Goal: Task Accomplishment & Management: Manage account settings

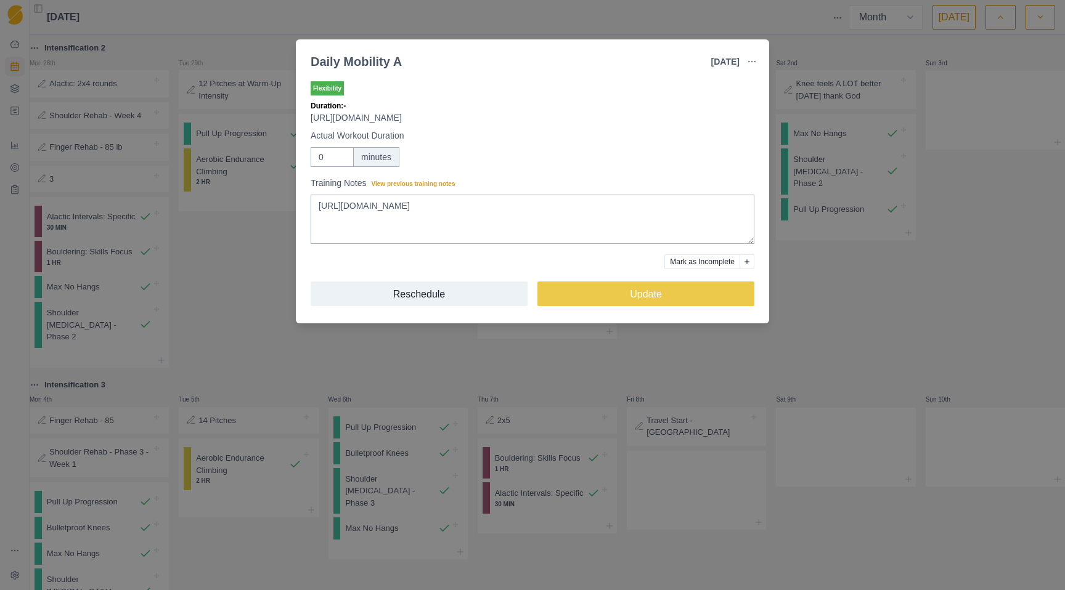
select select "month"
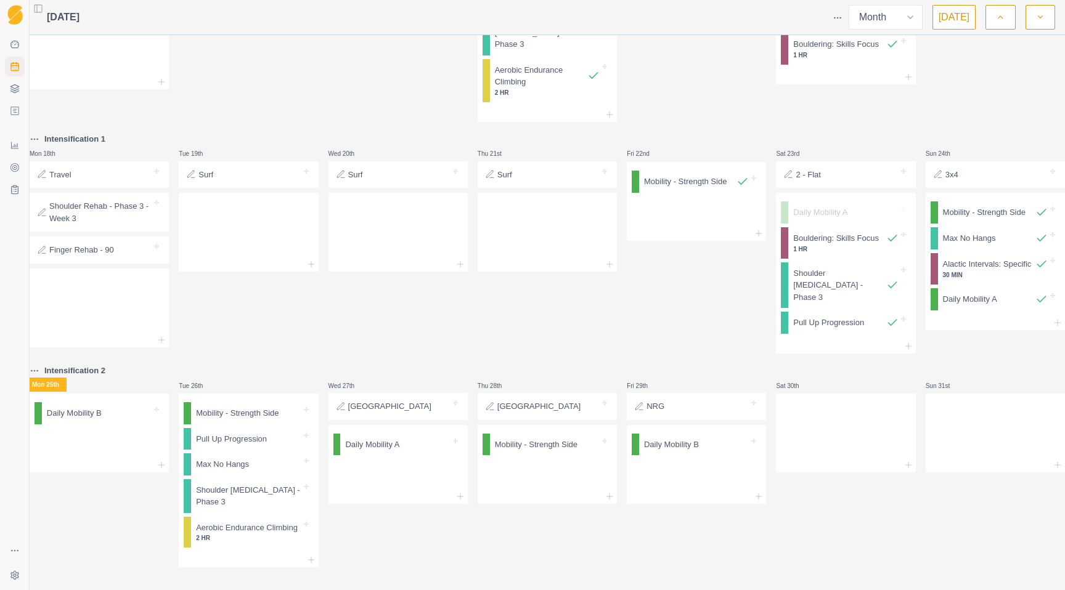
scroll to position [810, 0]
click at [17, 113] on icon at bounding box center [15, 111] width 10 height 10
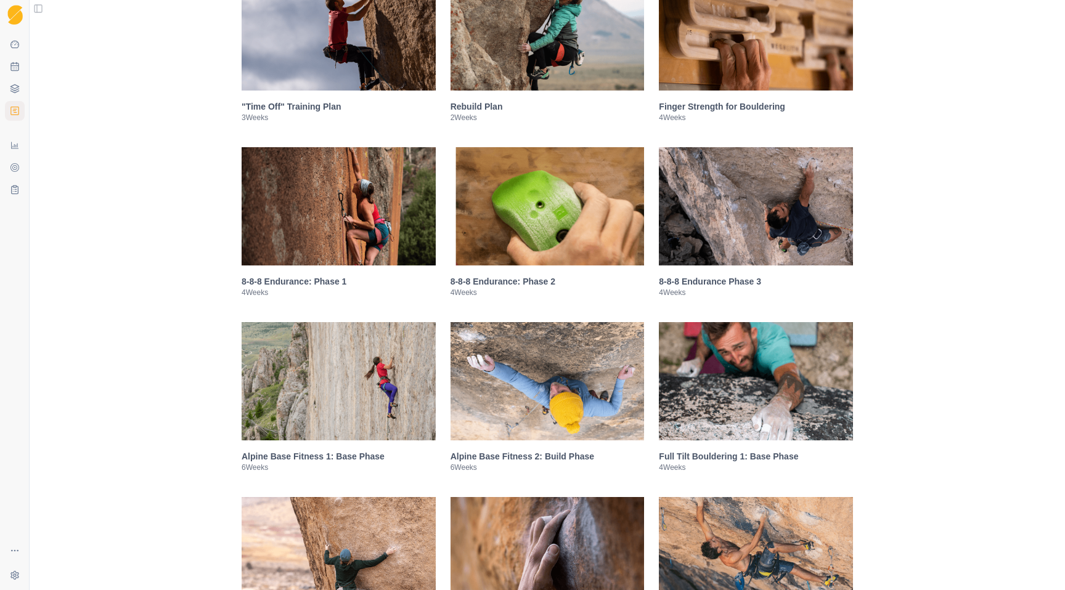
scroll to position [679, 0]
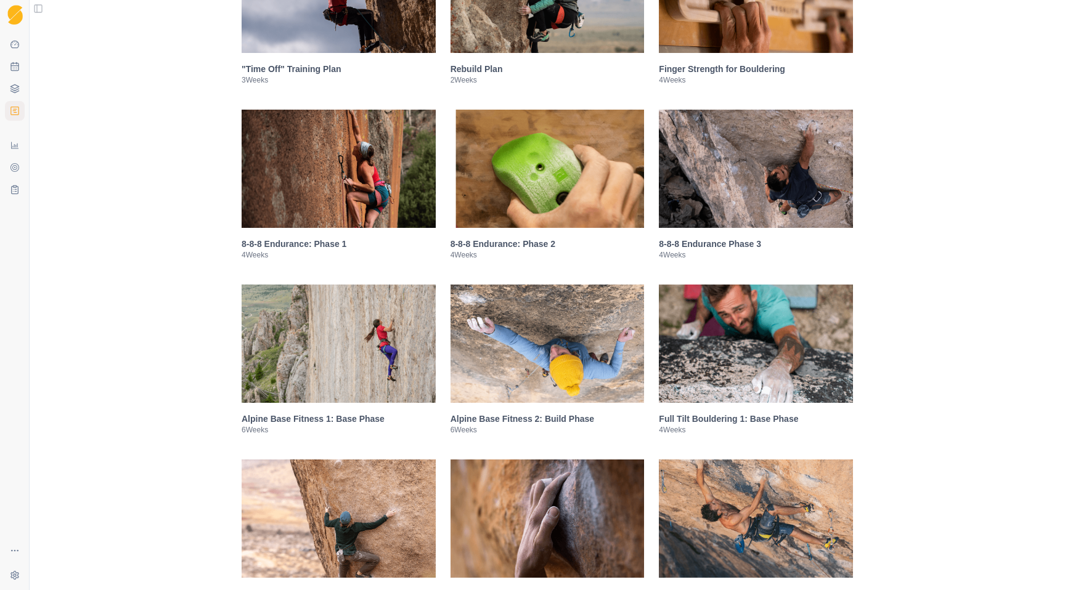
click at [738, 189] on img at bounding box center [756, 169] width 194 height 118
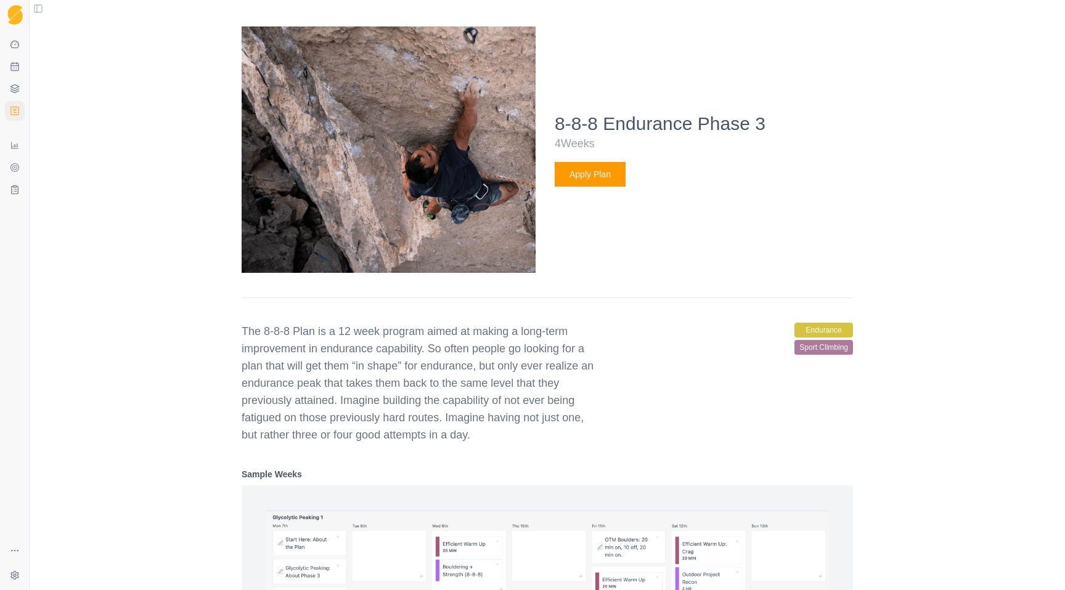
scroll to position [978, 0]
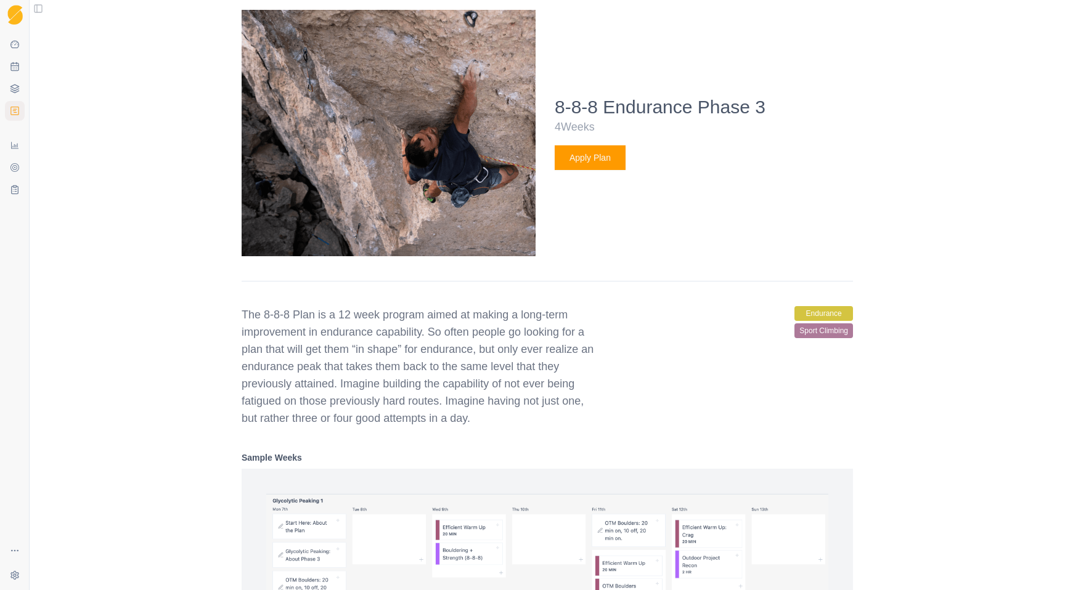
click at [585, 169] on button "Apply Plan" at bounding box center [590, 157] width 71 height 25
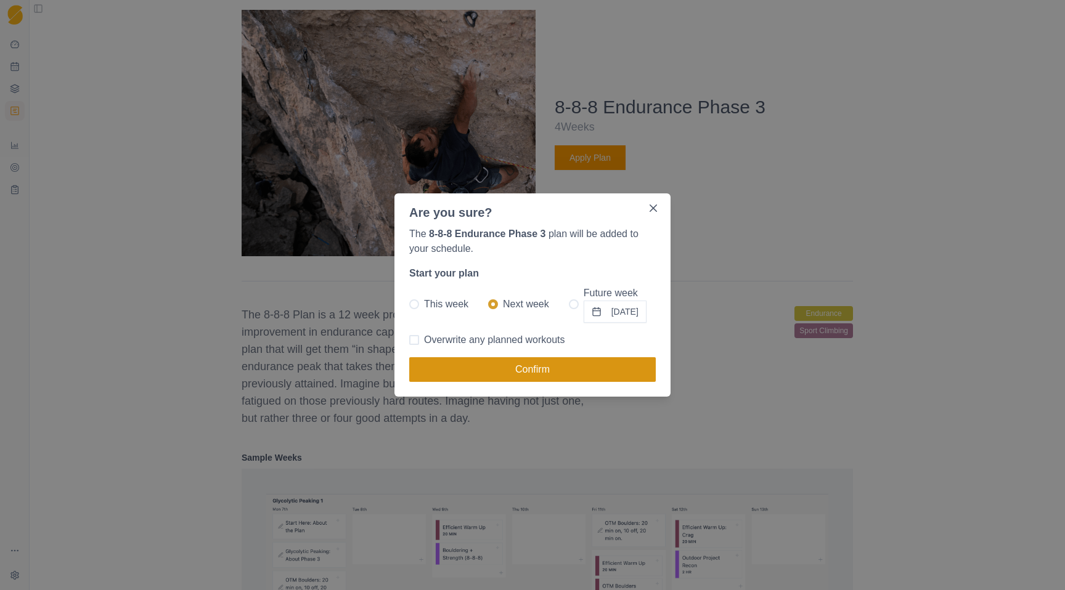
click at [526, 367] on button "Confirm" at bounding box center [532, 369] width 246 height 25
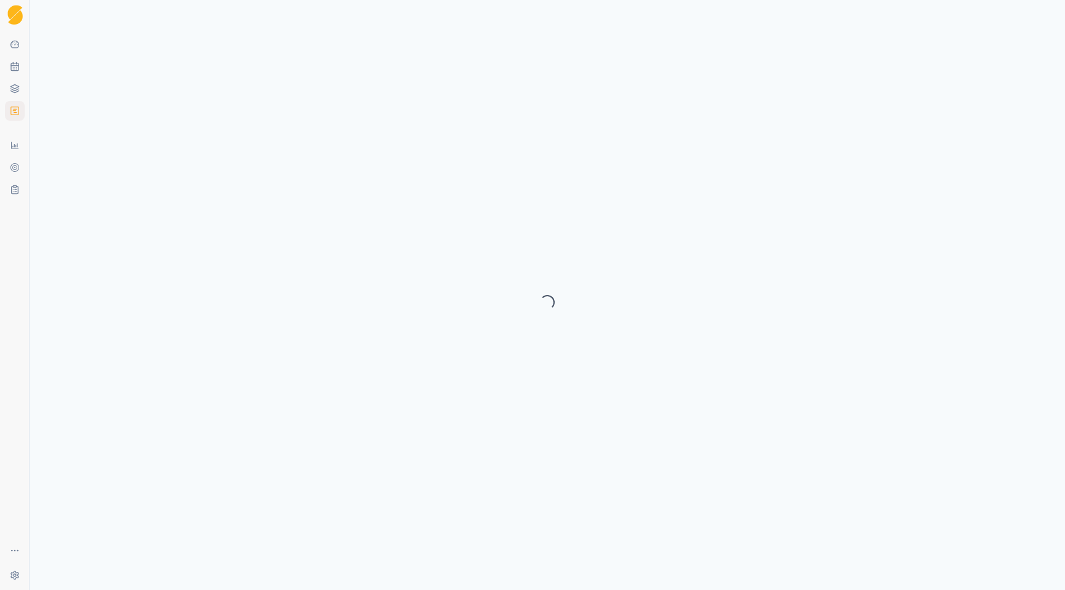
select select "month"
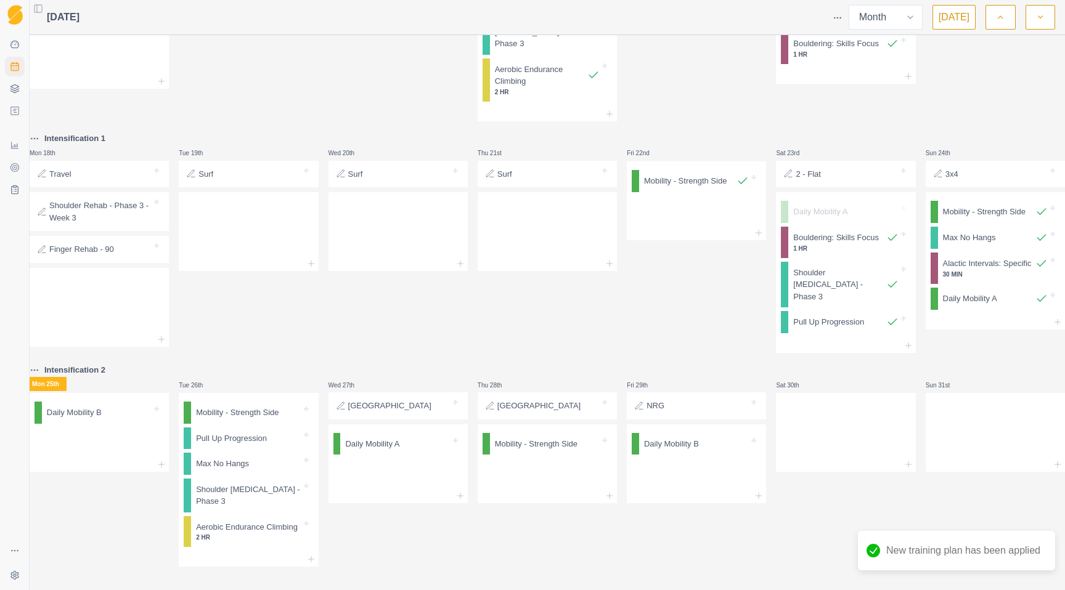
scroll to position [810, 0]
click at [1041, 18] on icon "button" at bounding box center [1040, 17] width 9 height 12
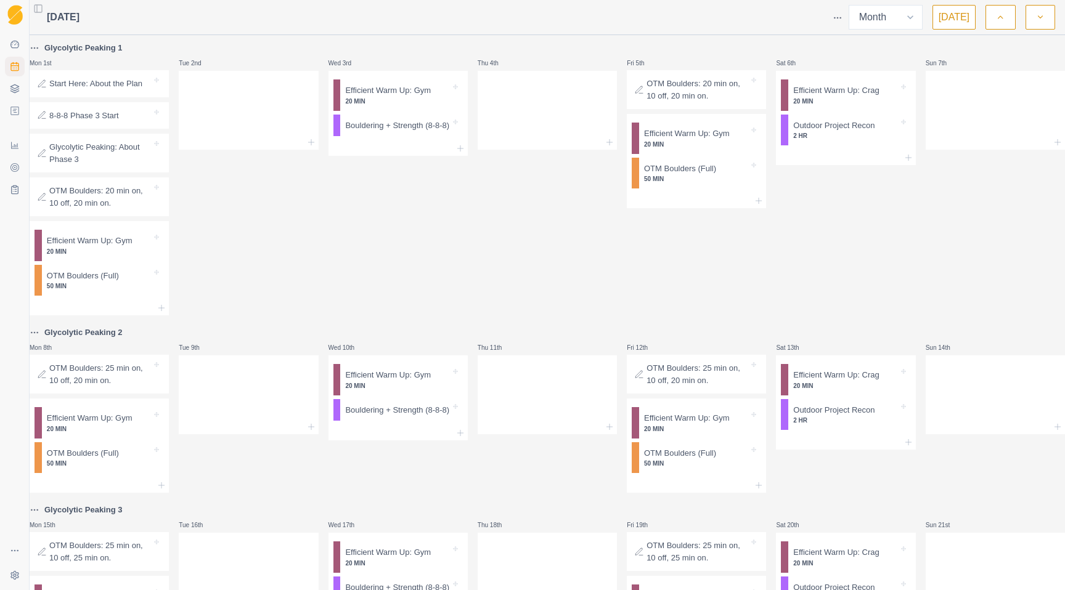
click at [109, 79] on p "Start Here: About the Plan" at bounding box center [95, 84] width 93 height 12
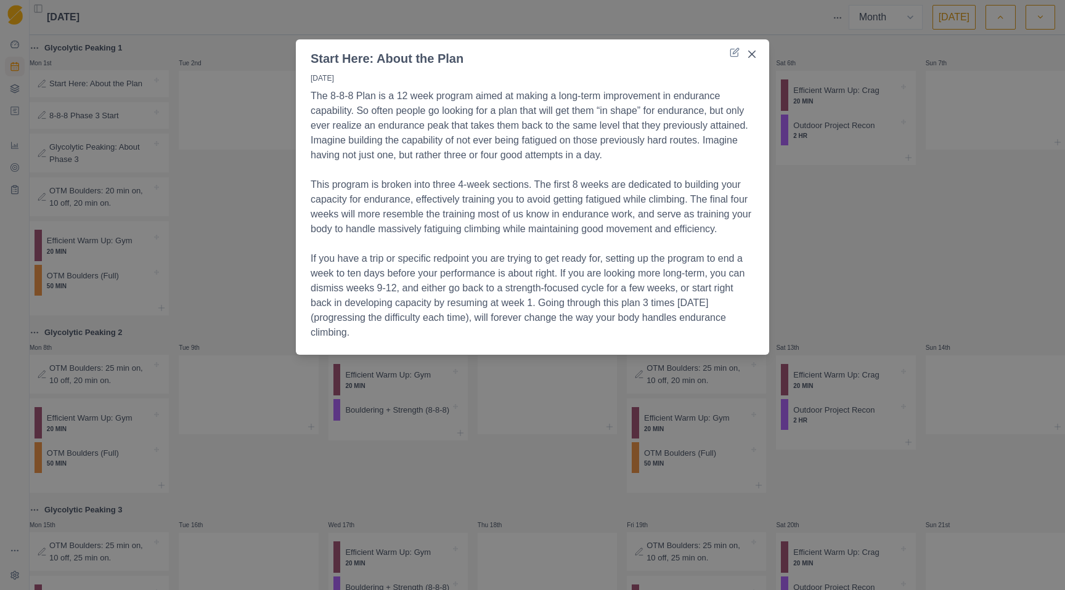
click at [145, 115] on div "Start Here: About the Plan [DATE] The 8-8-8 Plan is a 12 week program aimed at …" at bounding box center [532, 295] width 1065 height 590
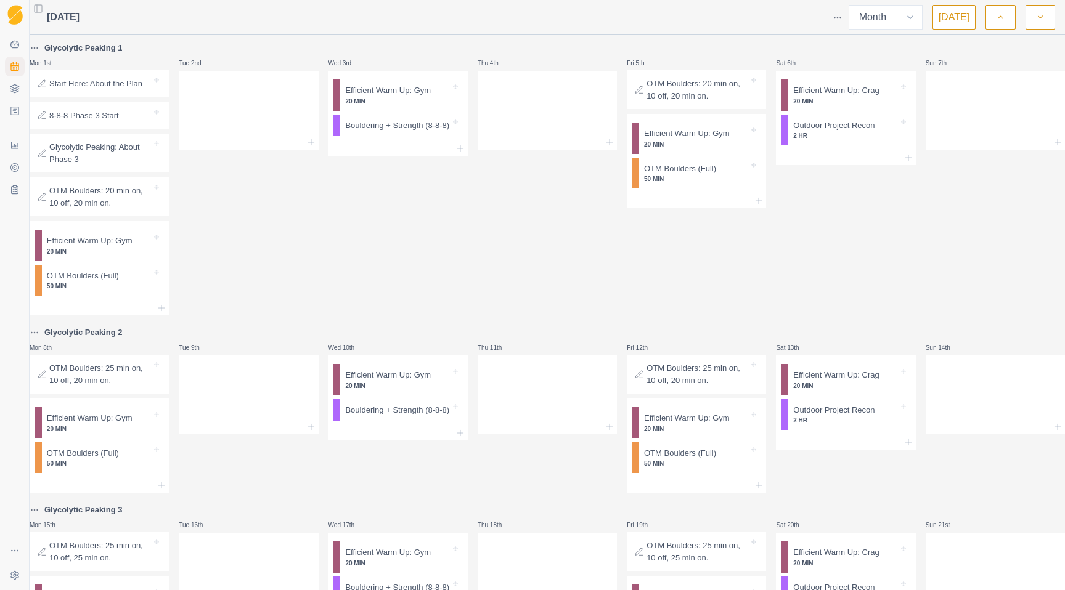
click at [94, 115] on p "8-8-8 Phase 3 Start" at bounding box center [84, 116] width 70 height 12
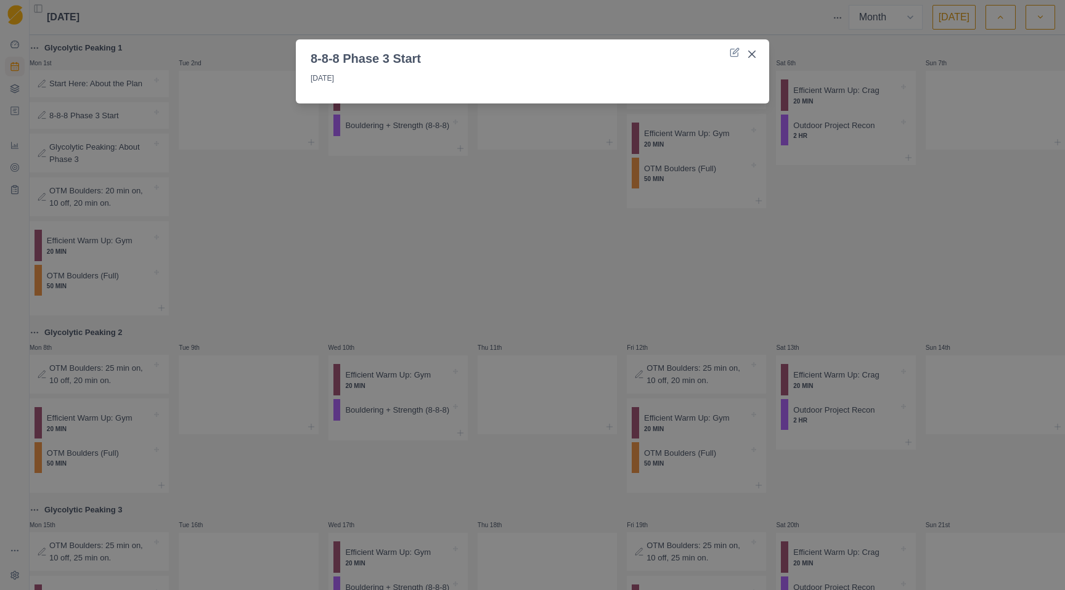
click at [89, 148] on div "8-8-8 Phase 3 Start [DATE]" at bounding box center [532, 295] width 1065 height 590
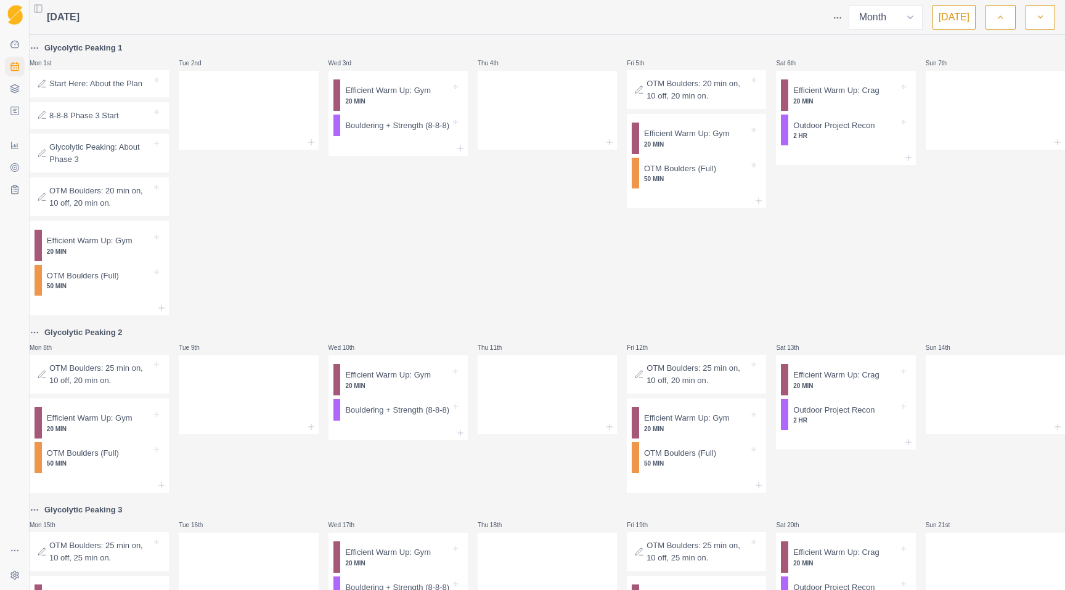
click at [96, 155] on p "Glycolytic Peaking: About Phase 3" at bounding box center [100, 153] width 102 height 24
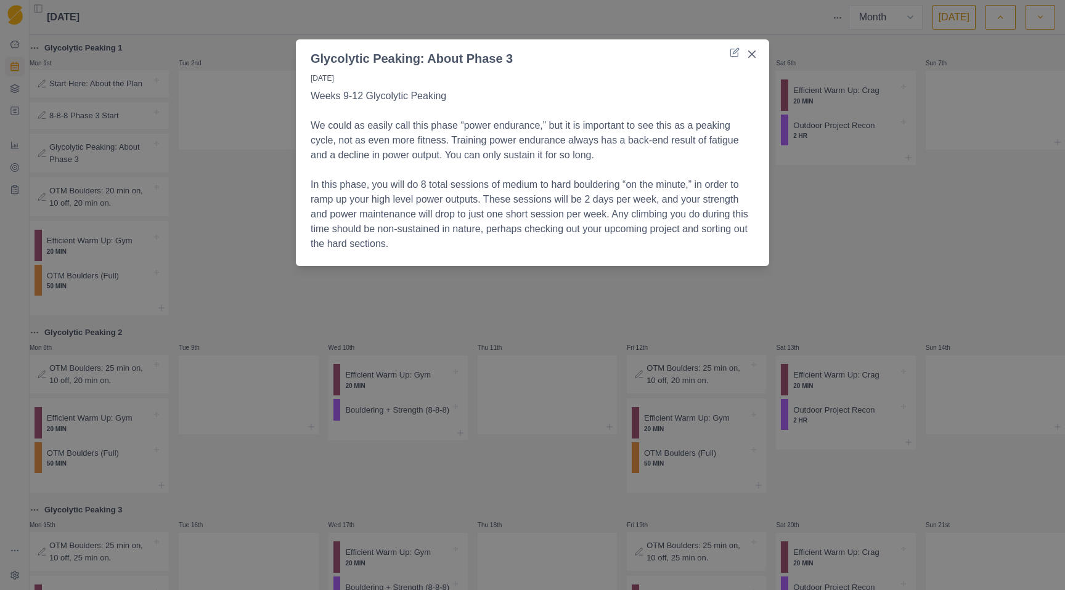
click at [286, 254] on div "Glycolytic Peaking: About Phase 3 [DATE] Weeks 9-12 Glycolytic Peaking We could…" at bounding box center [532, 295] width 1065 height 590
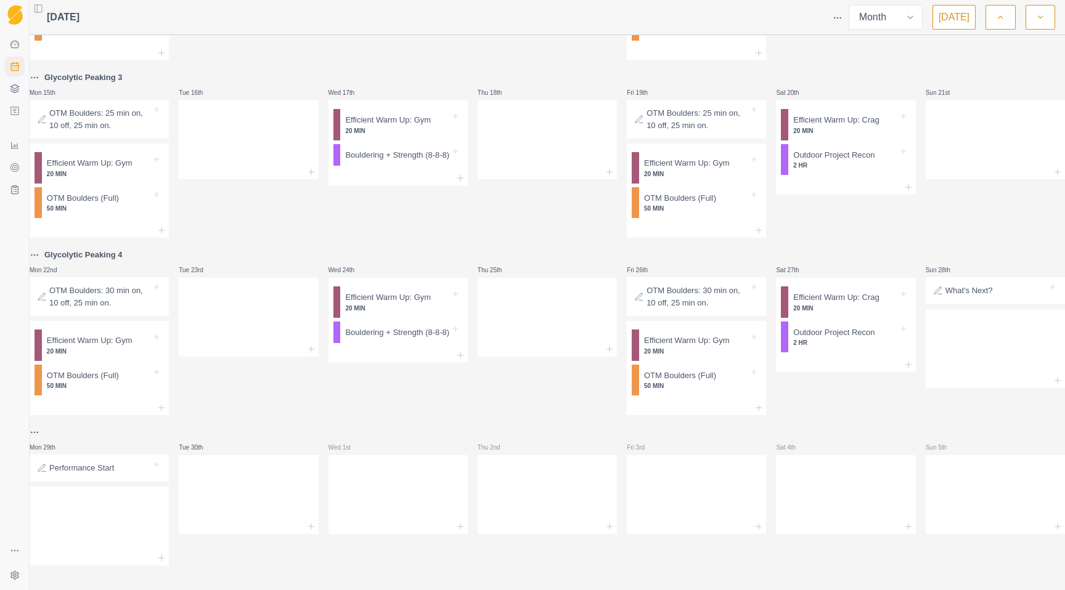
scroll to position [446, 0]
click at [974, 292] on p "What's Next?" at bounding box center [968, 291] width 47 height 12
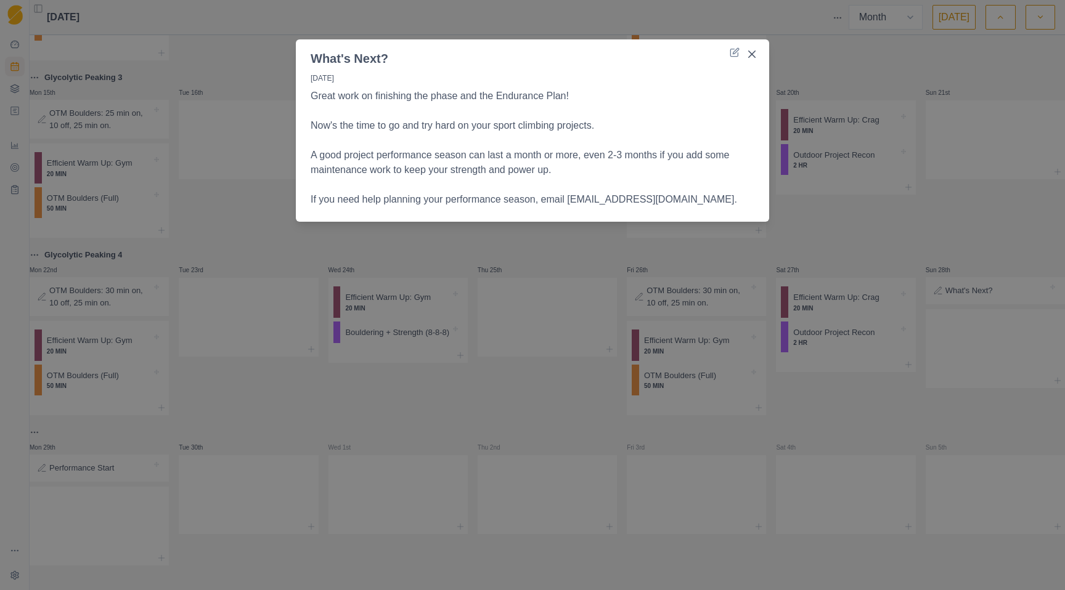
click at [233, 197] on div "What's Next? [DATE] Great work on finishing the phase and the Endurance Plan! N…" at bounding box center [532, 295] width 1065 height 590
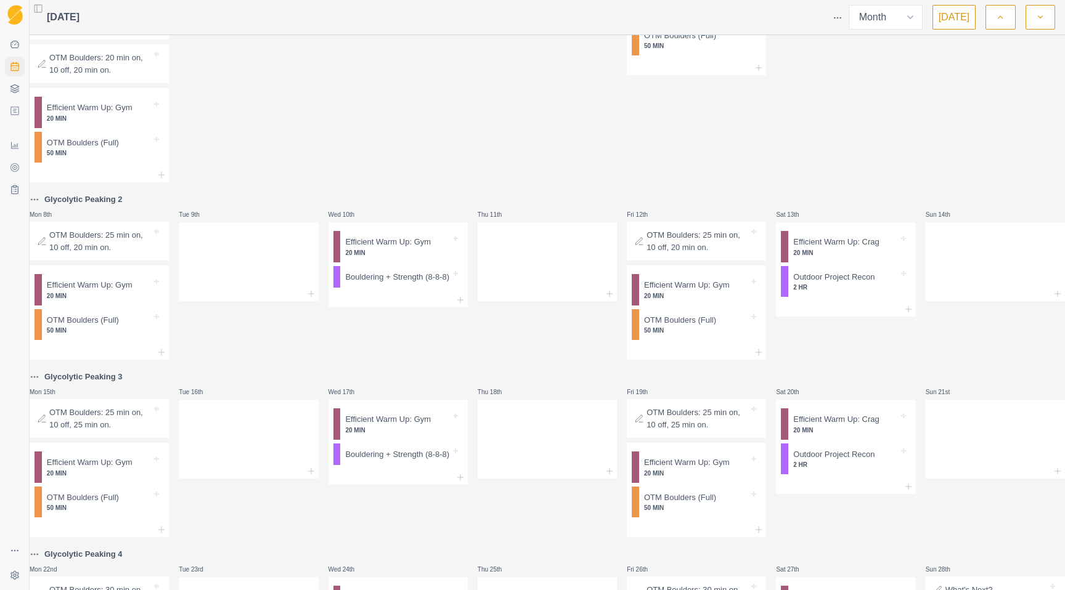
scroll to position [0, 0]
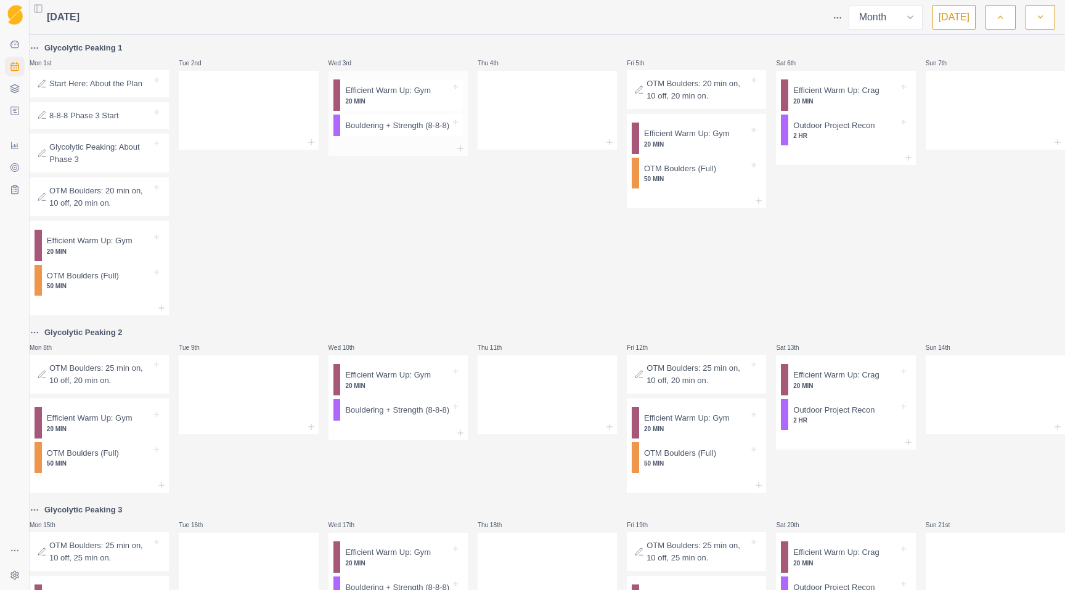
click at [396, 128] on p "Bouldering + Strength (8-8-8)" at bounding box center [397, 126] width 104 height 12
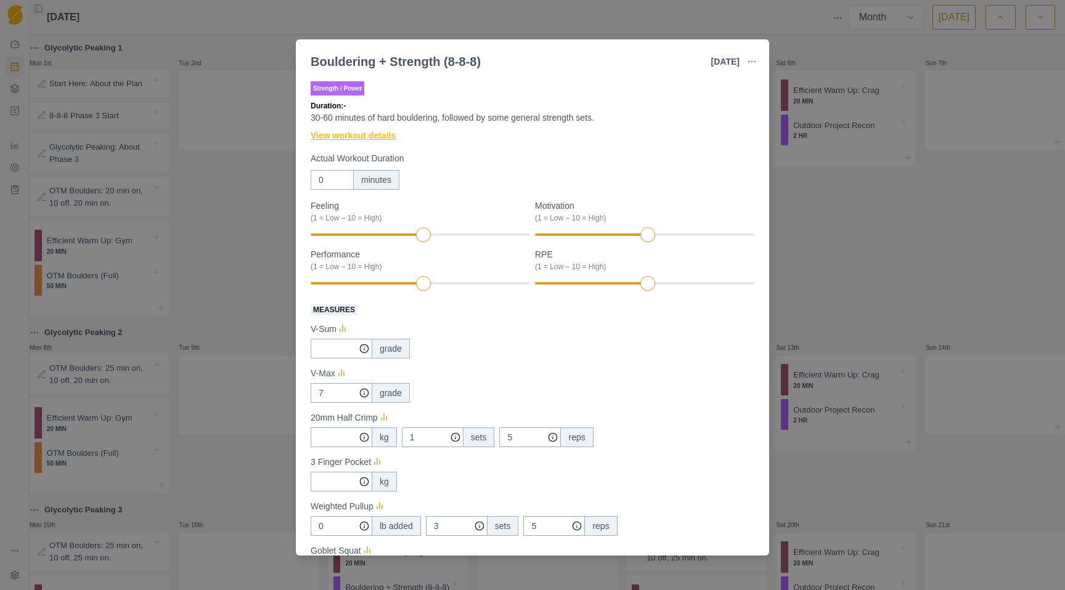
click at [364, 140] on link "View workout details" at bounding box center [353, 135] width 85 height 13
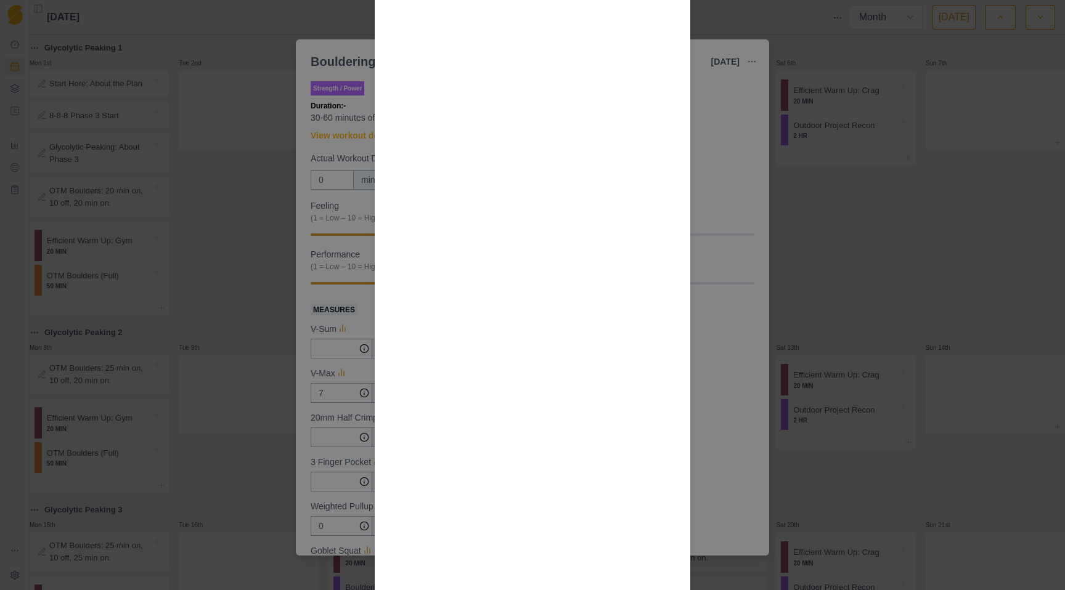
scroll to position [1045, 0]
click at [171, 264] on div "Workout Details Overview: This is an open format session for hard bouldering an…" at bounding box center [532, 295] width 1065 height 590
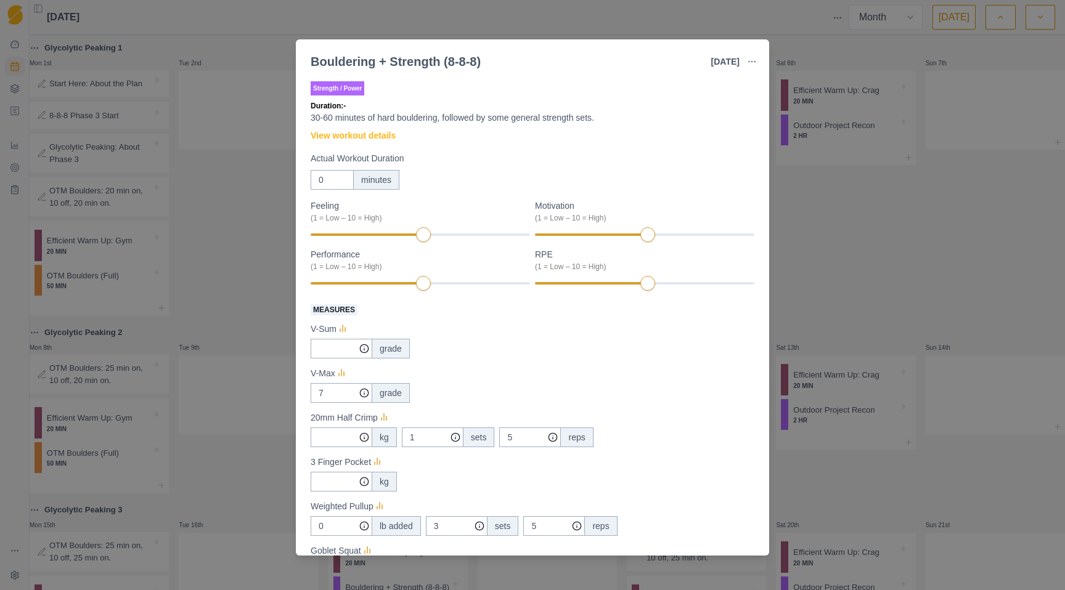
click at [171, 264] on div "Bouldering + Strength (8-8-8) [DATE] Link To Goal View Workout Metrics Edit Ori…" at bounding box center [532, 295] width 1065 height 590
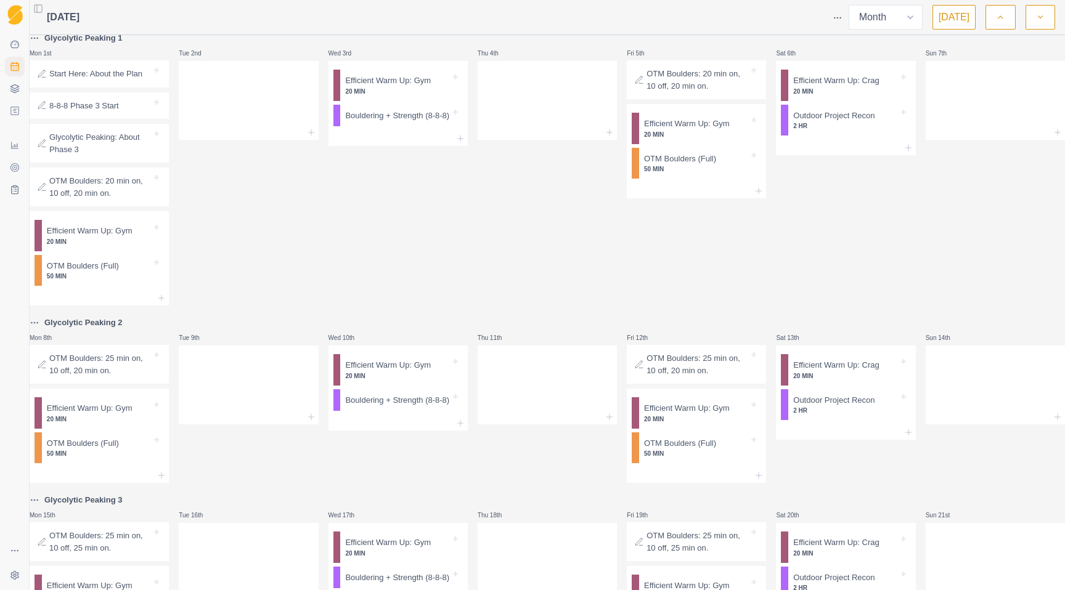
scroll to position [0, 0]
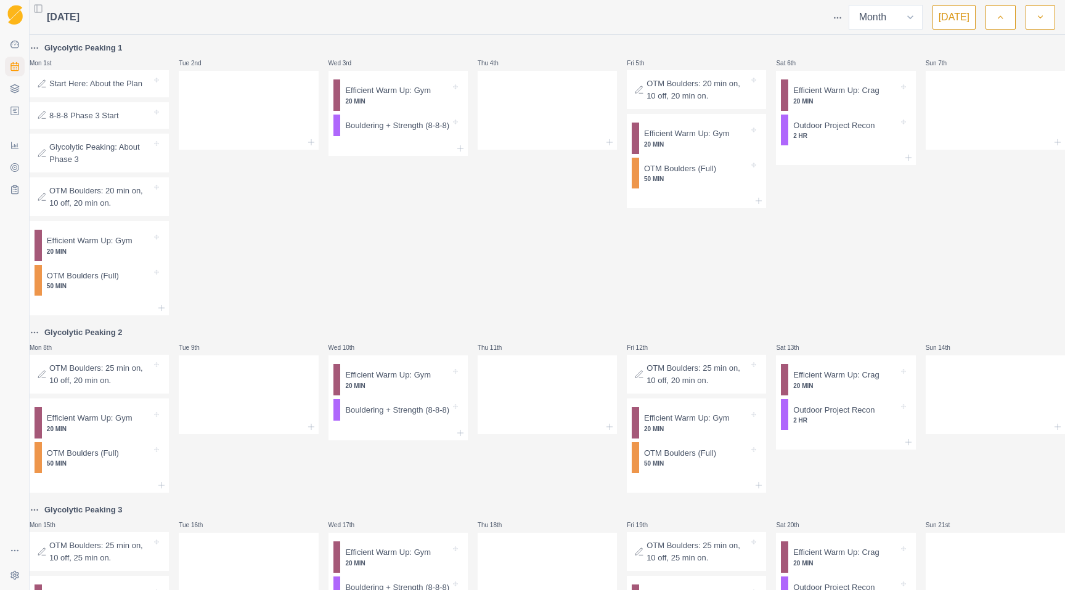
click at [110, 204] on p "OTM Boulders: 20 min on, 10 off, 20 min on." at bounding box center [100, 197] width 102 height 24
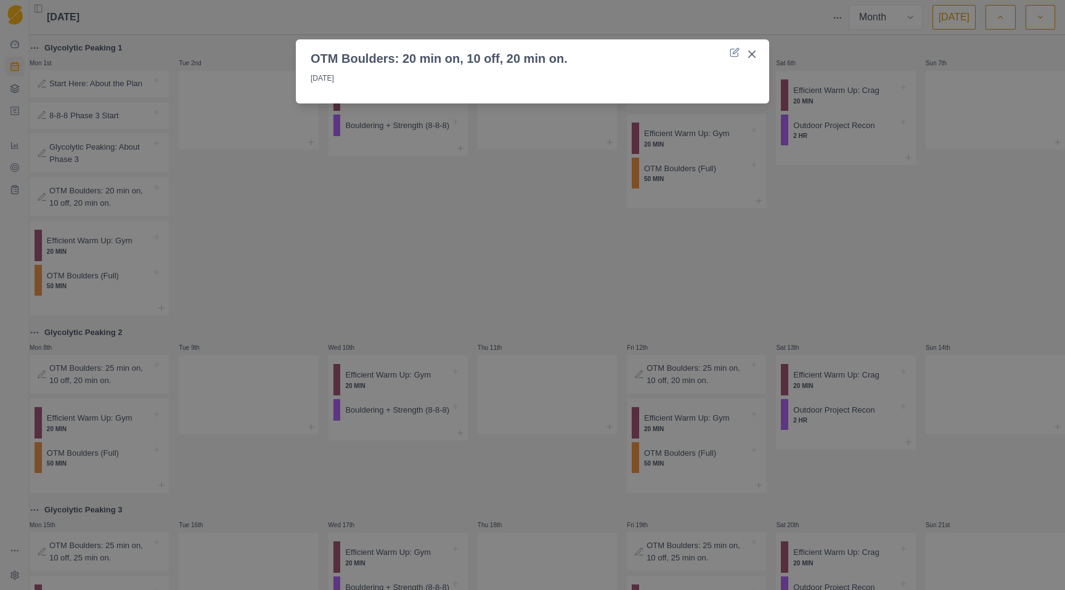
click at [103, 288] on div "OTM Boulders: 20 min on, 10 off, 20 min on. [DATE]" at bounding box center [532, 295] width 1065 height 590
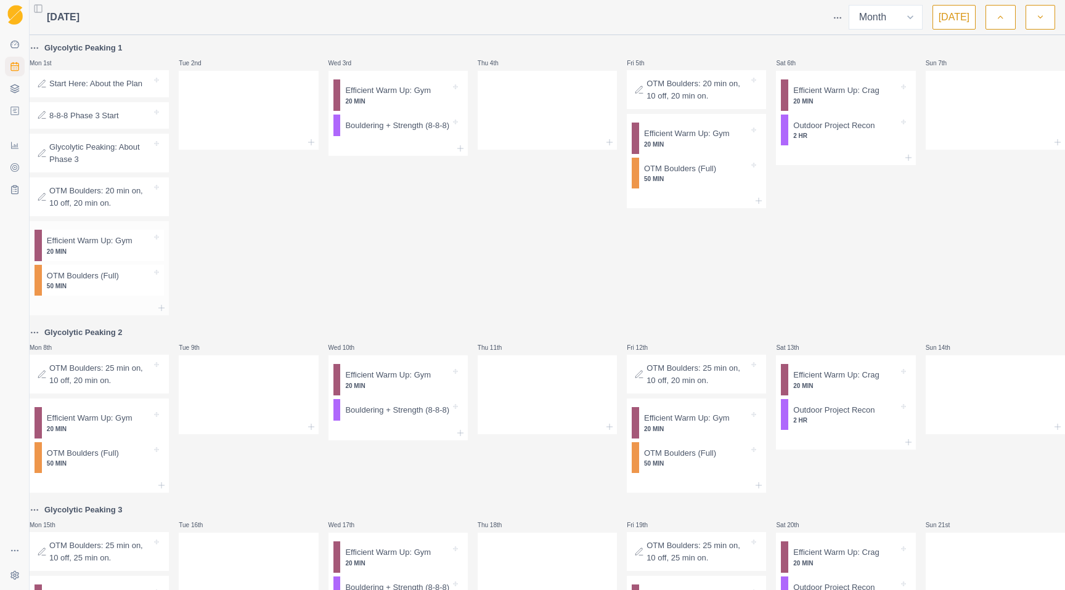
click at [88, 282] on p "OTM Boulders (Full)" at bounding box center [83, 276] width 72 height 12
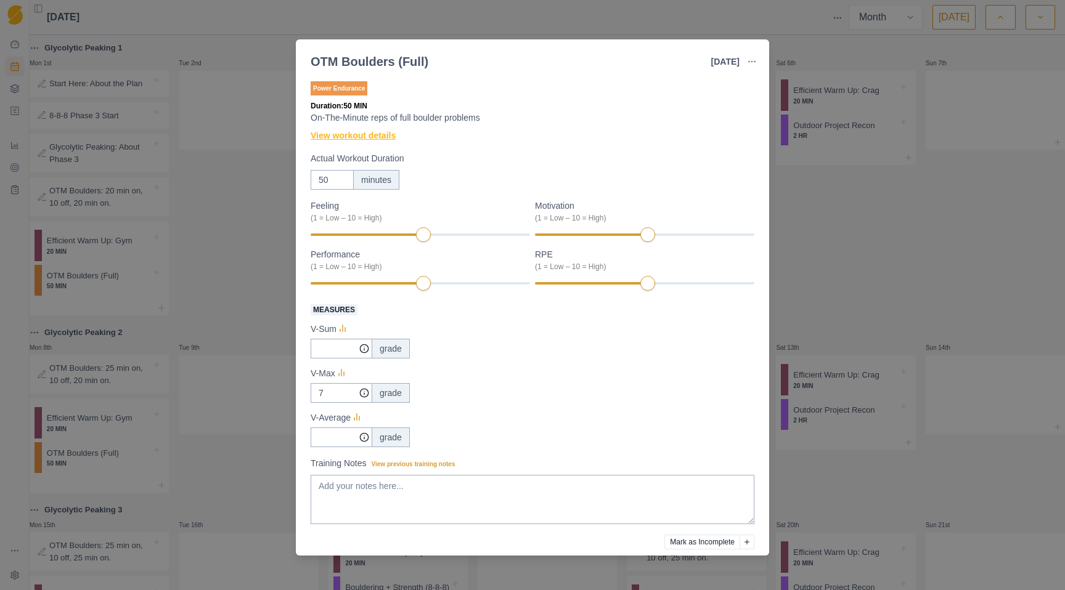
click at [352, 130] on link "View workout details" at bounding box center [353, 135] width 85 height 13
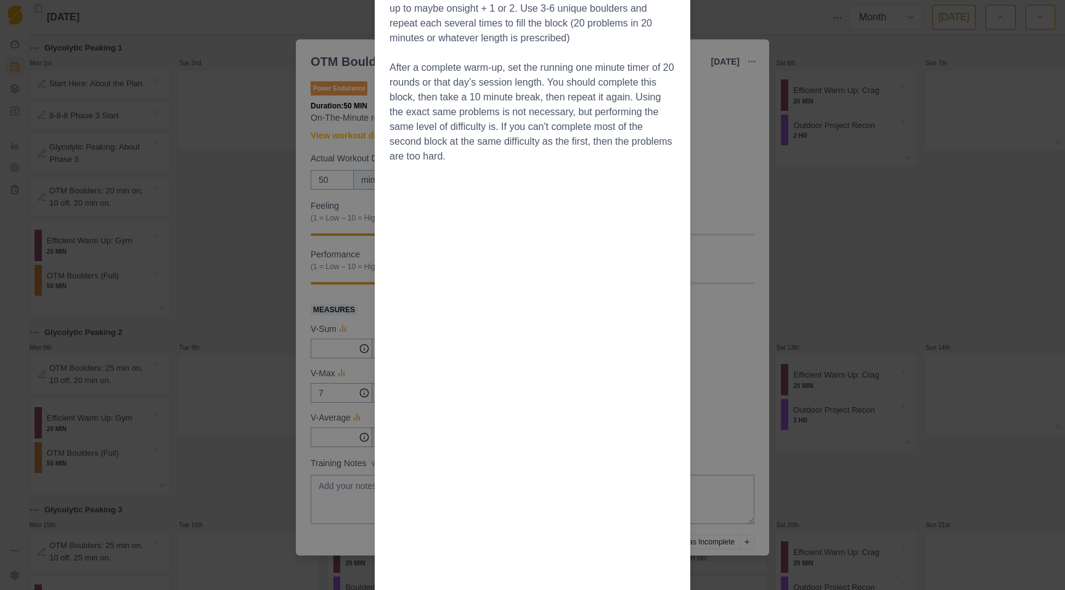
scroll to position [330, 0]
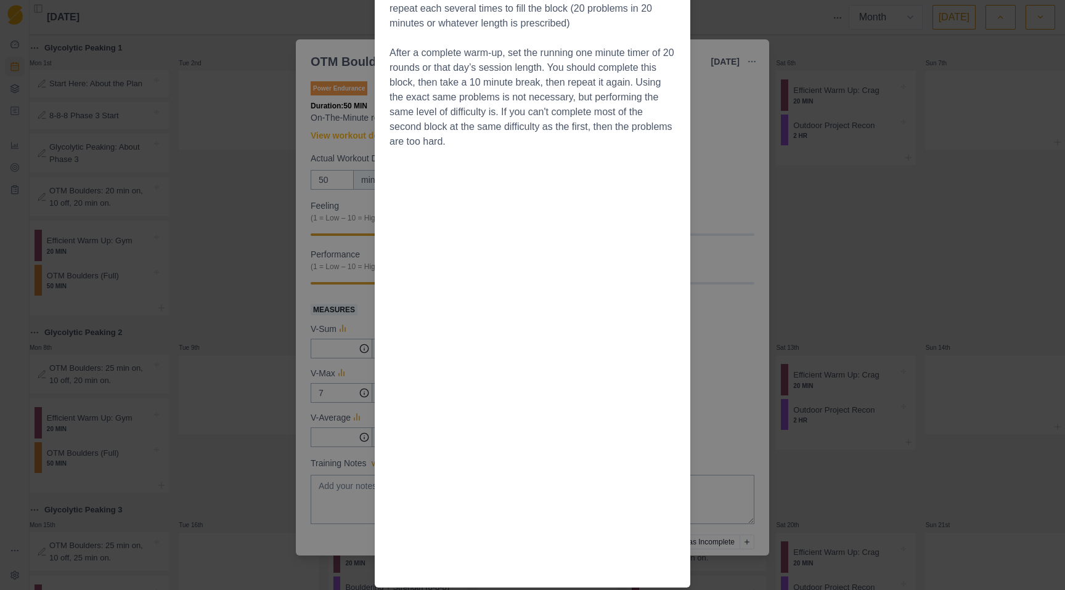
click at [232, 243] on div "Workout Details The Session Warmup boulder ladder 10 minutes up to flash grade …" at bounding box center [532, 295] width 1065 height 590
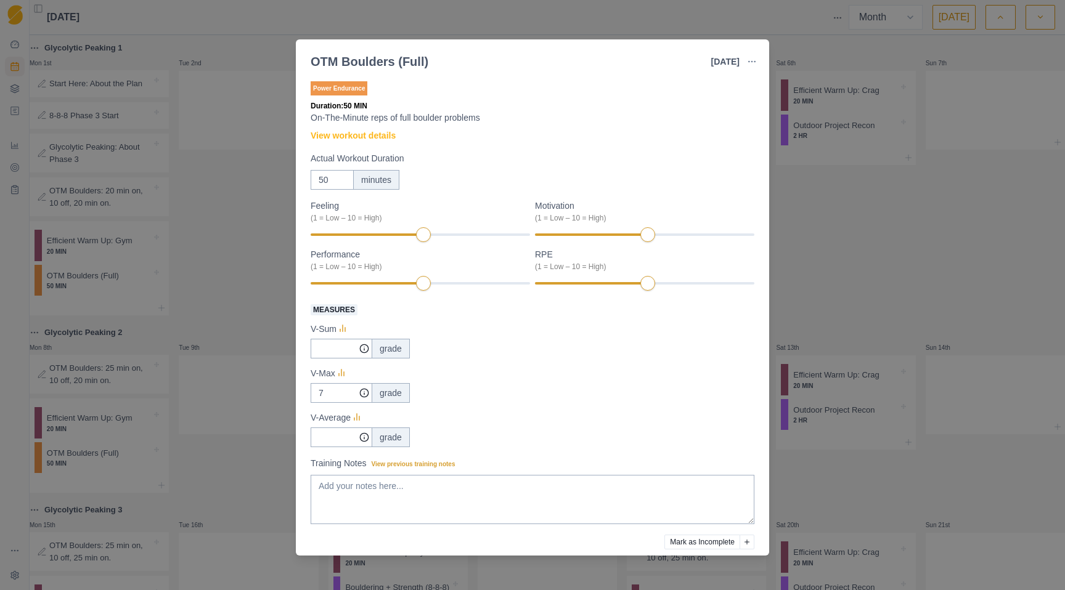
click at [232, 243] on div "OTM Boulders (Full) [DATE] Link To Goal View Workout Metrics Edit Original Work…" at bounding box center [532, 295] width 1065 height 590
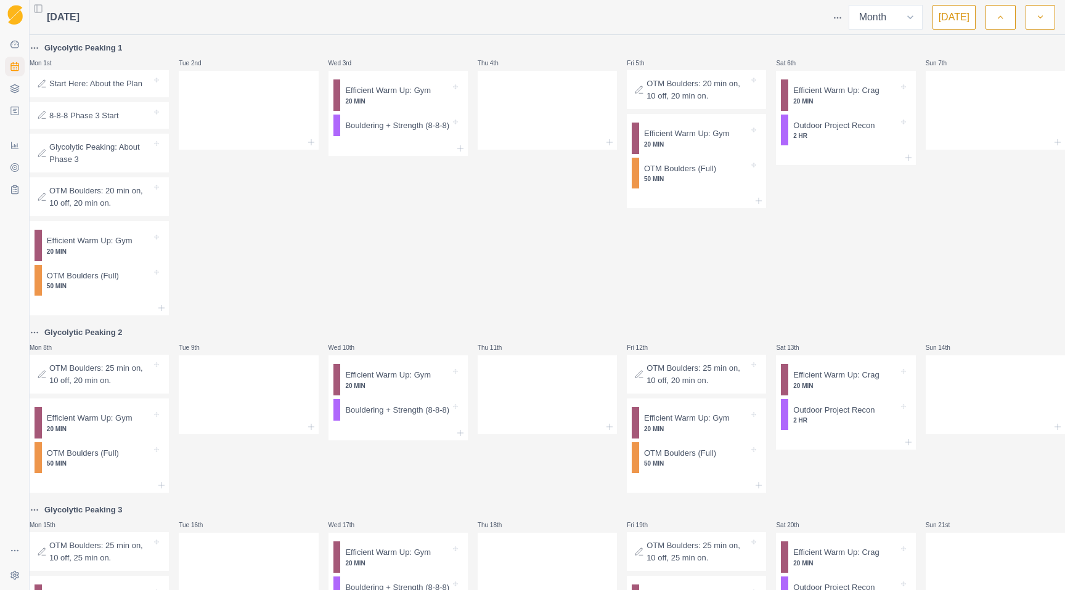
click at [998, 14] on icon "button" at bounding box center [1000, 17] width 9 height 12
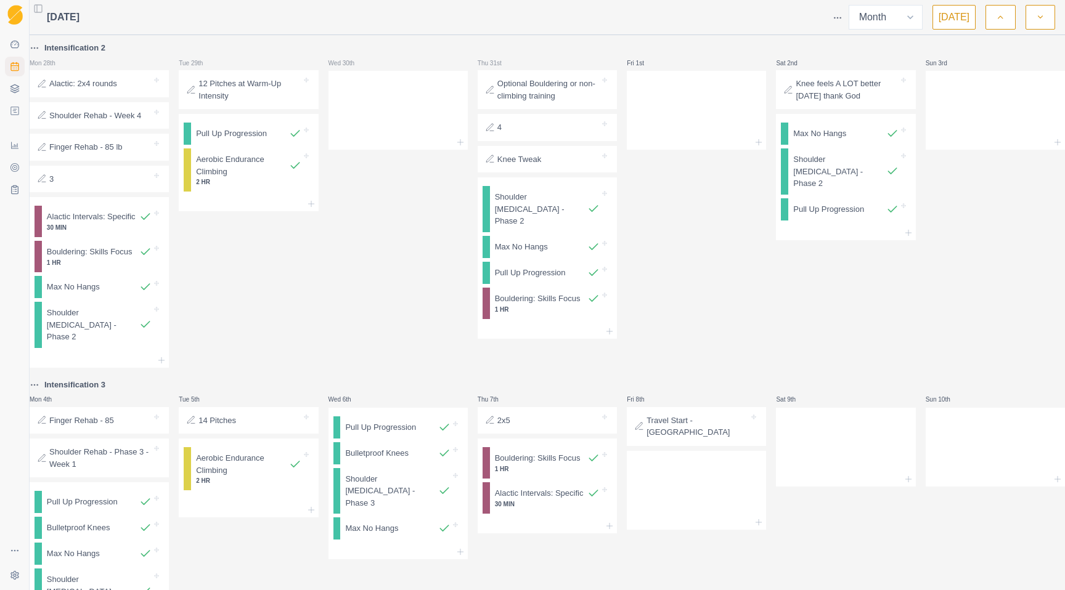
click at [961, 12] on button "[DATE]" at bounding box center [953, 17] width 43 height 25
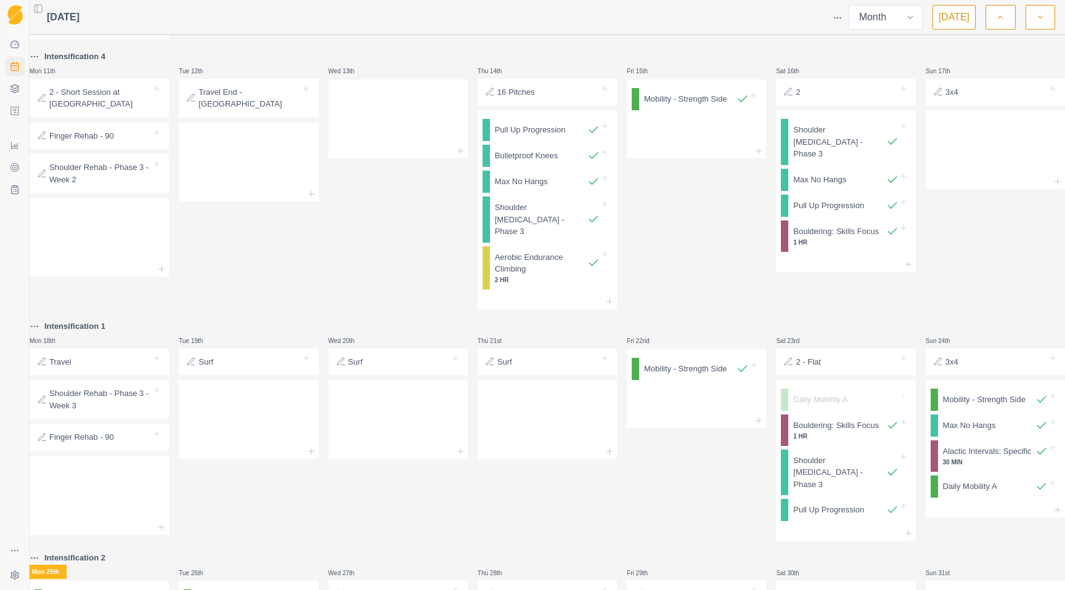
scroll to position [810, 0]
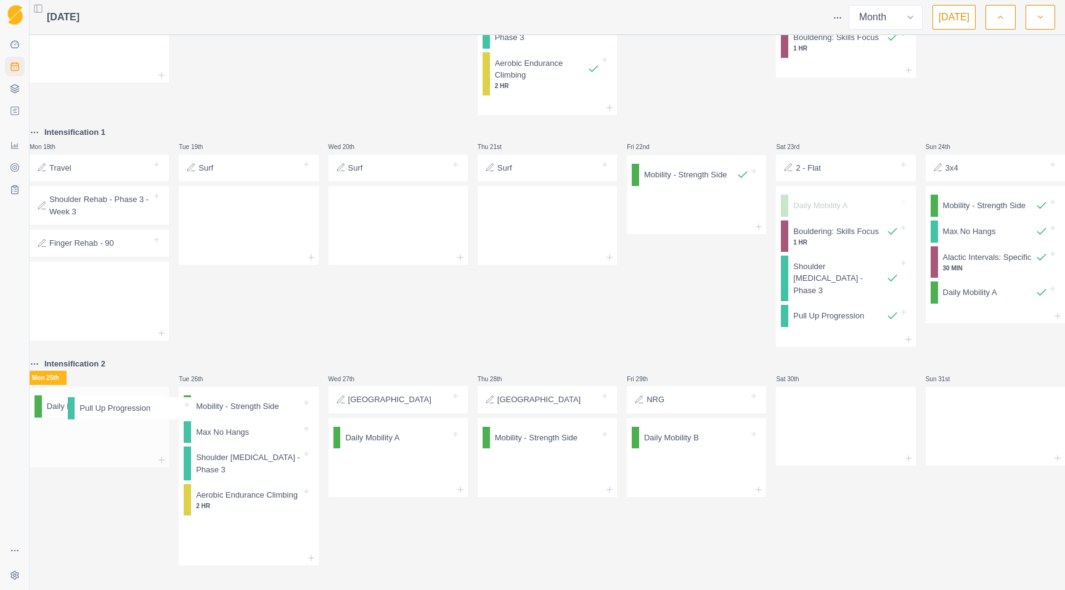
drag, startPoint x: 249, startPoint y: 410, endPoint x: 123, endPoint y: 408, distance: 126.3
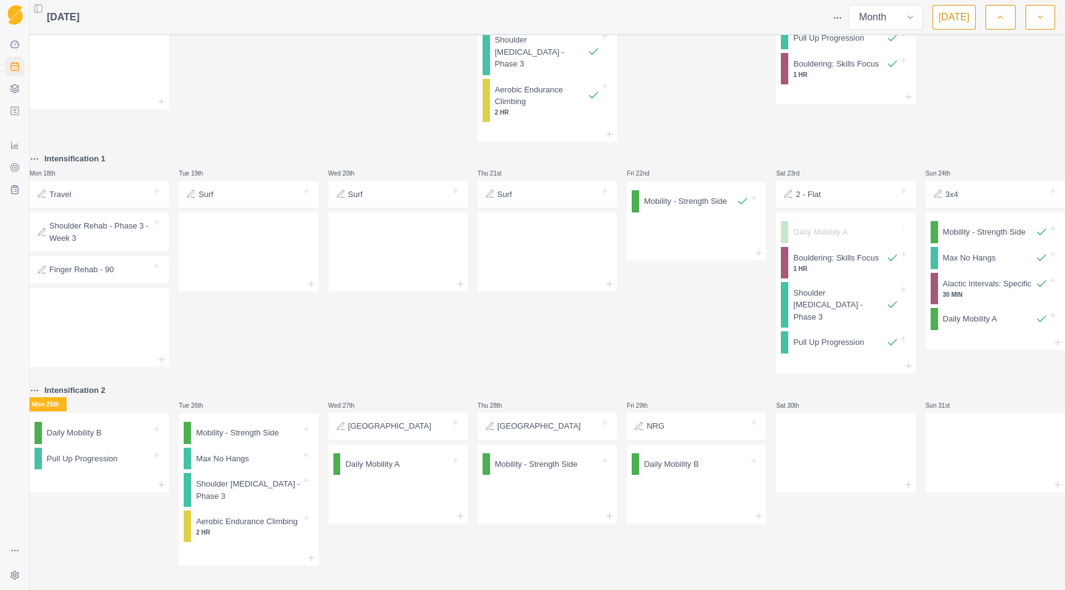
scroll to position [783, 0]
drag, startPoint x: 216, startPoint y: 465, endPoint x: 85, endPoint y: 457, distance: 131.5
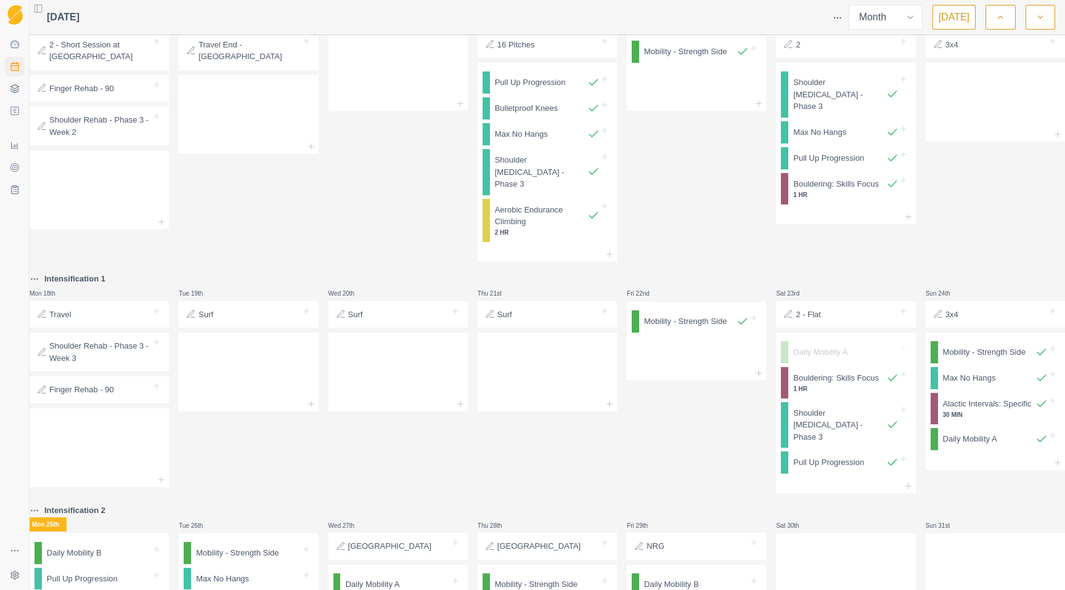
scroll to position [744, 0]
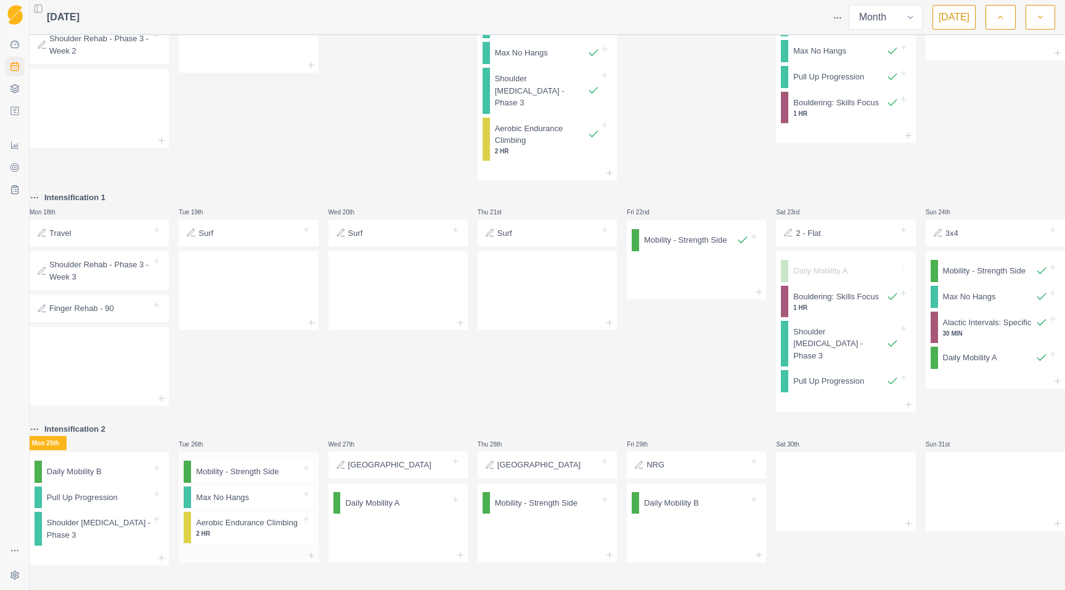
click at [231, 551] on div at bounding box center [248, 555] width 139 height 15
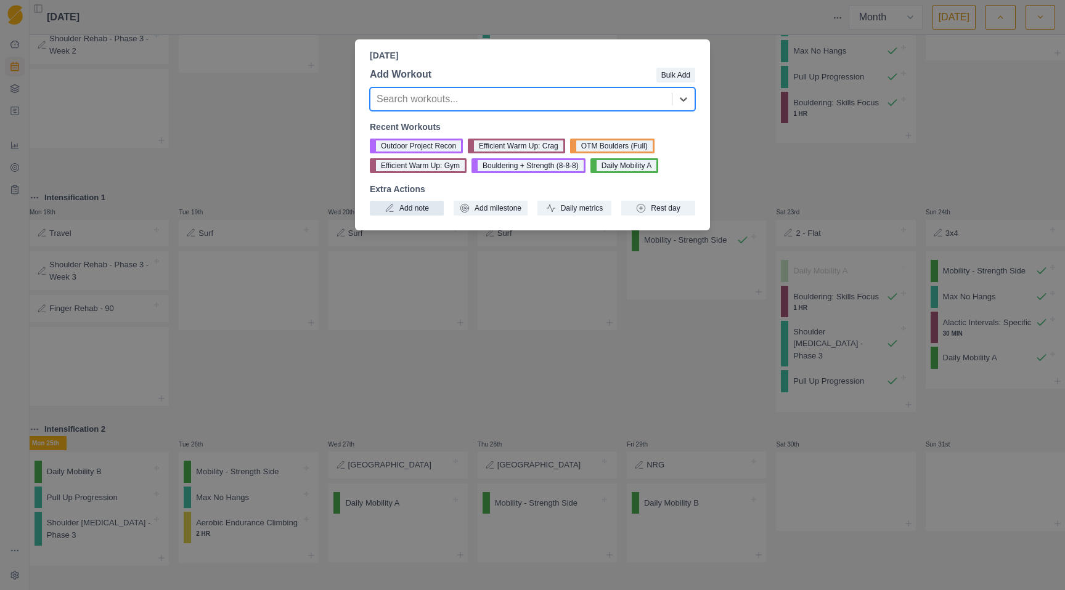
click at [416, 208] on button "Add note" at bounding box center [407, 208] width 74 height 15
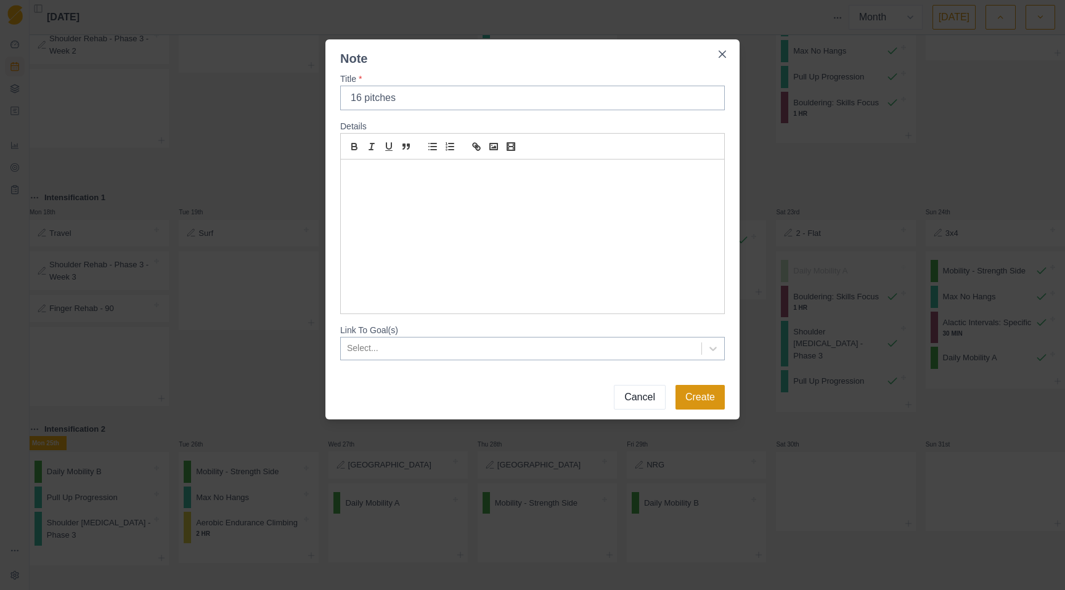
type input "16 pitches"
click at [708, 391] on button "Create" at bounding box center [699, 397] width 49 height 25
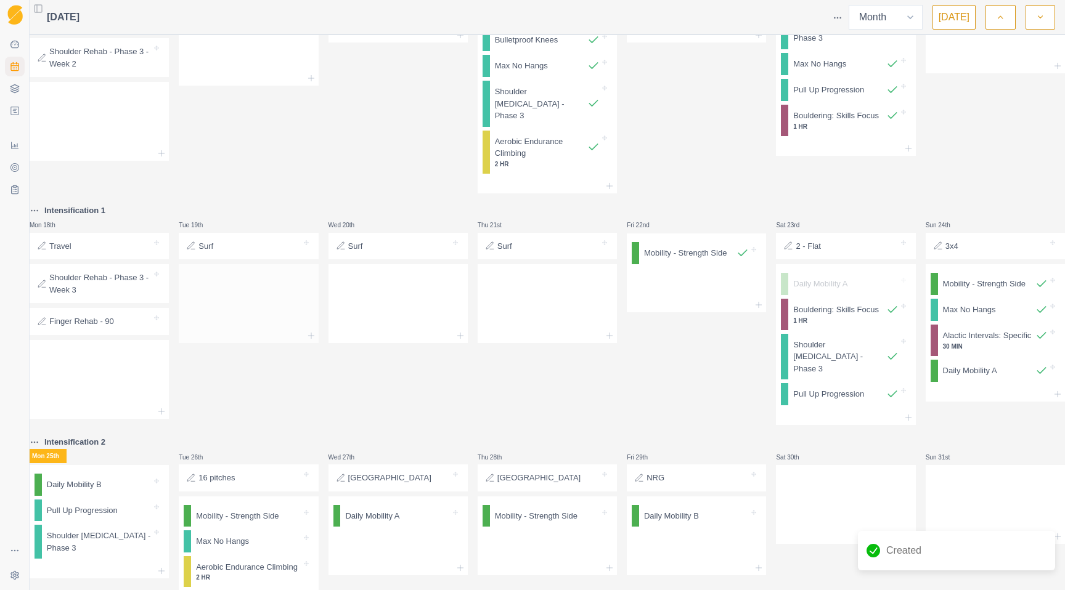
scroll to position [776, 0]
